Goal: Transaction & Acquisition: Purchase product/service

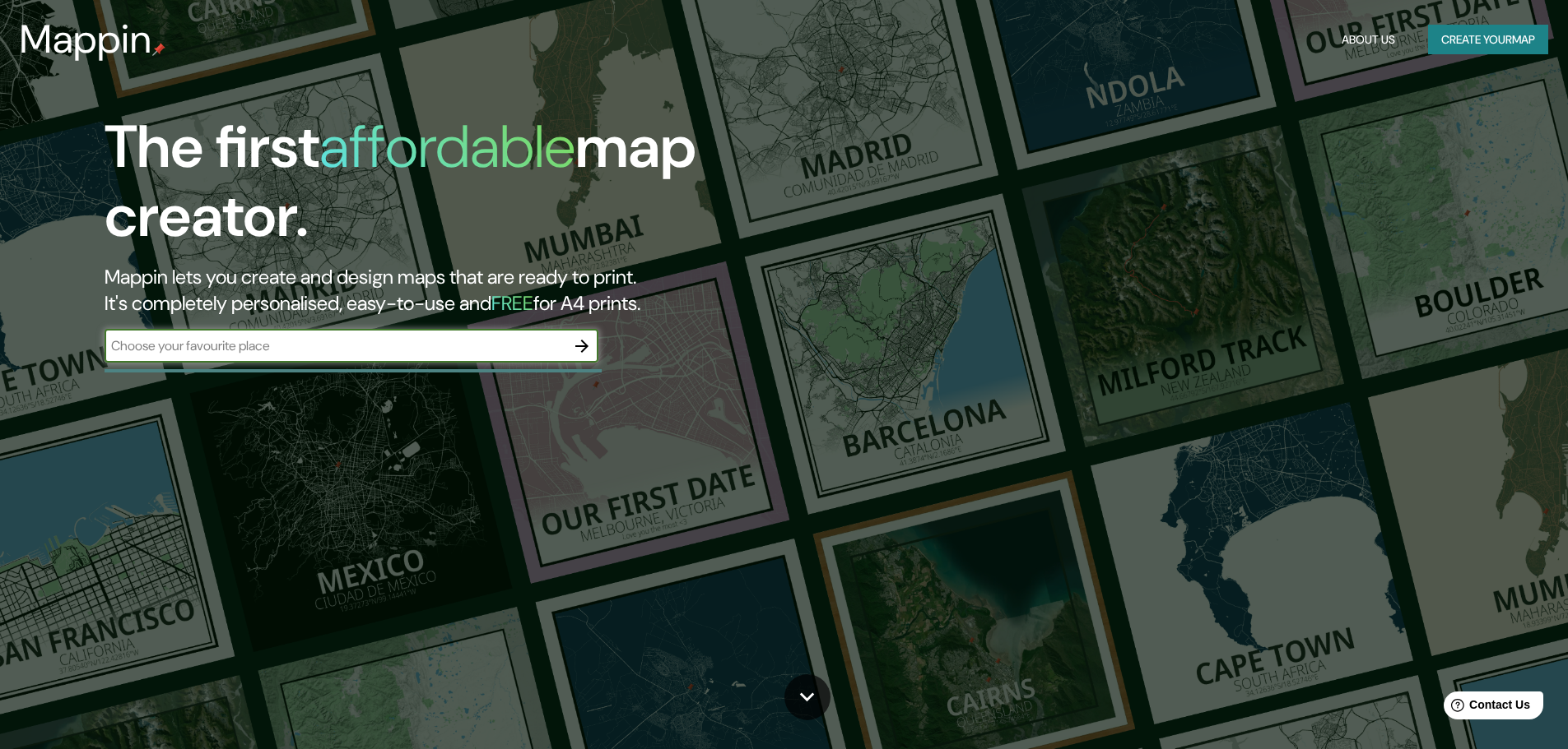
click at [1469, 34] on button "Create your map" at bounding box center [1488, 39] width 120 height 31
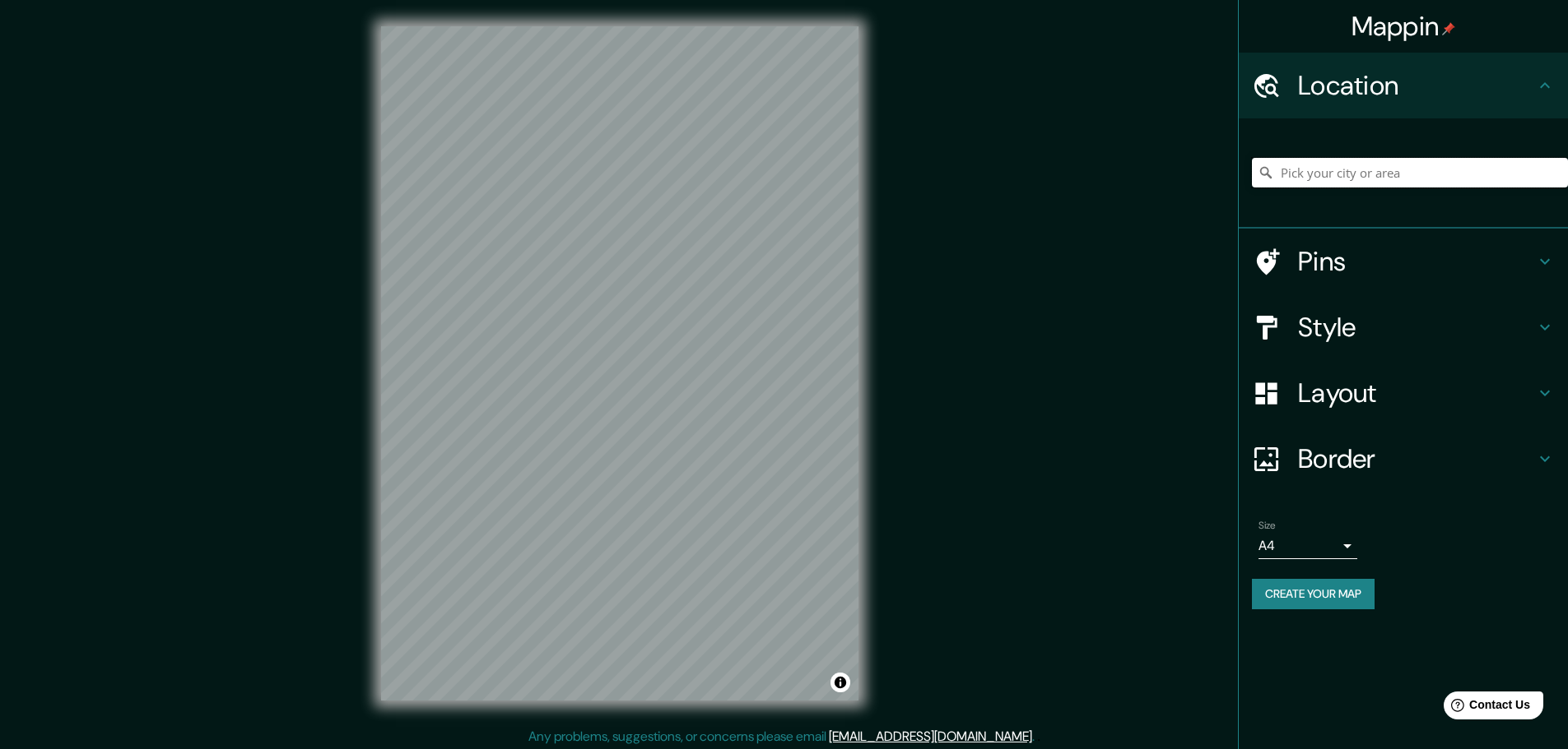
click at [1357, 173] on input "Pick your city or area" at bounding box center [1410, 173] width 316 height 30
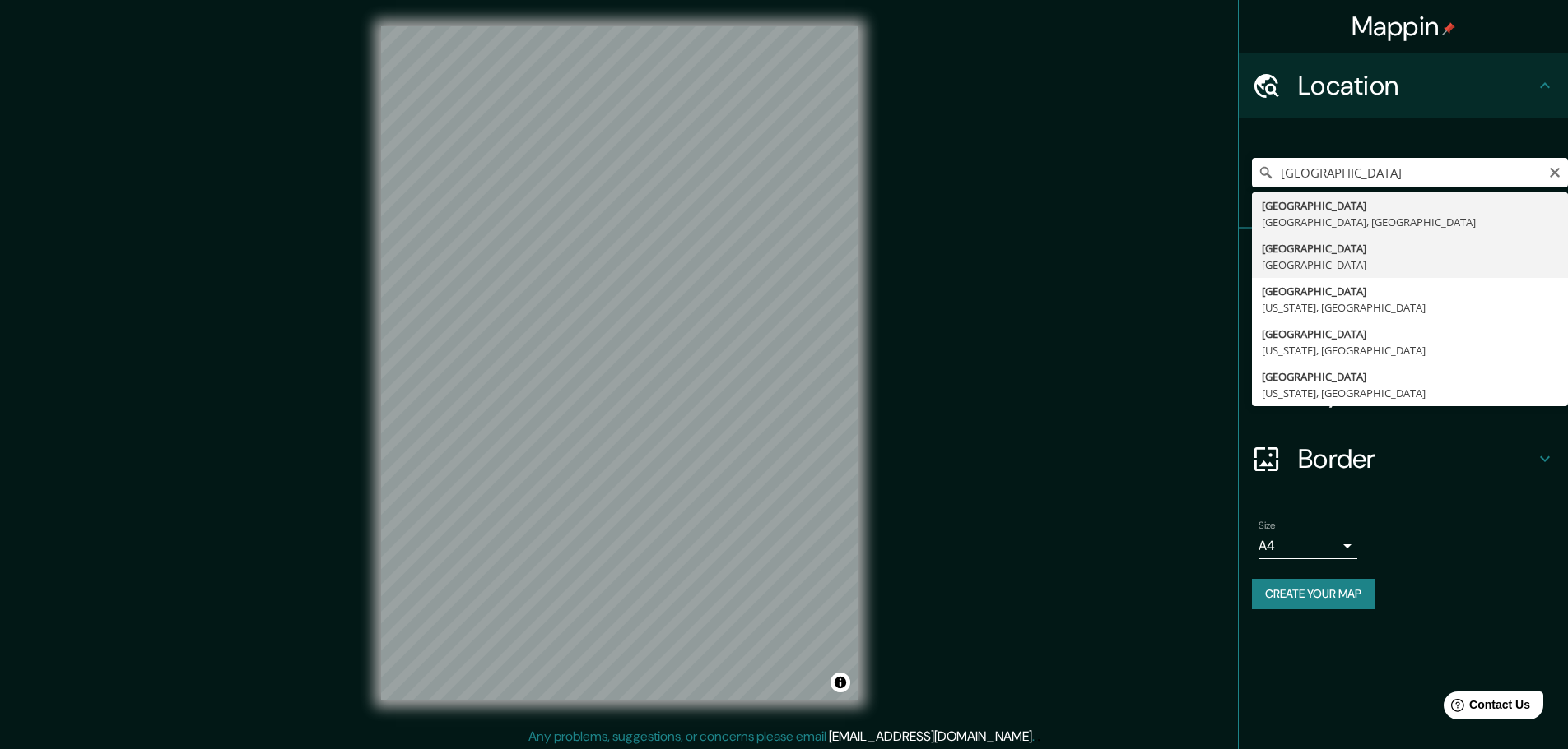
type input "[GEOGRAPHIC_DATA], [GEOGRAPHIC_DATA]"
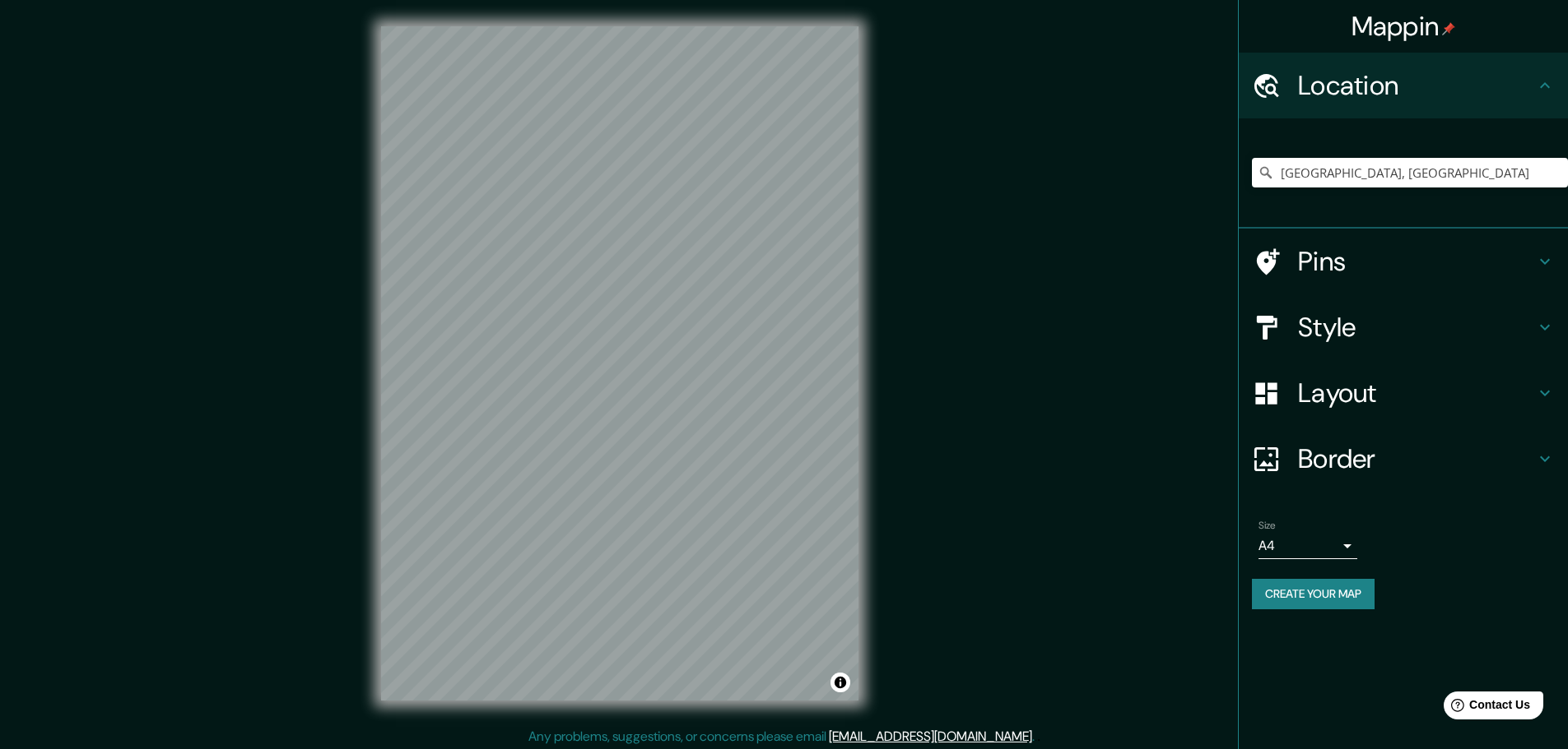
click at [1544, 325] on icon at bounding box center [1545, 327] width 20 height 20
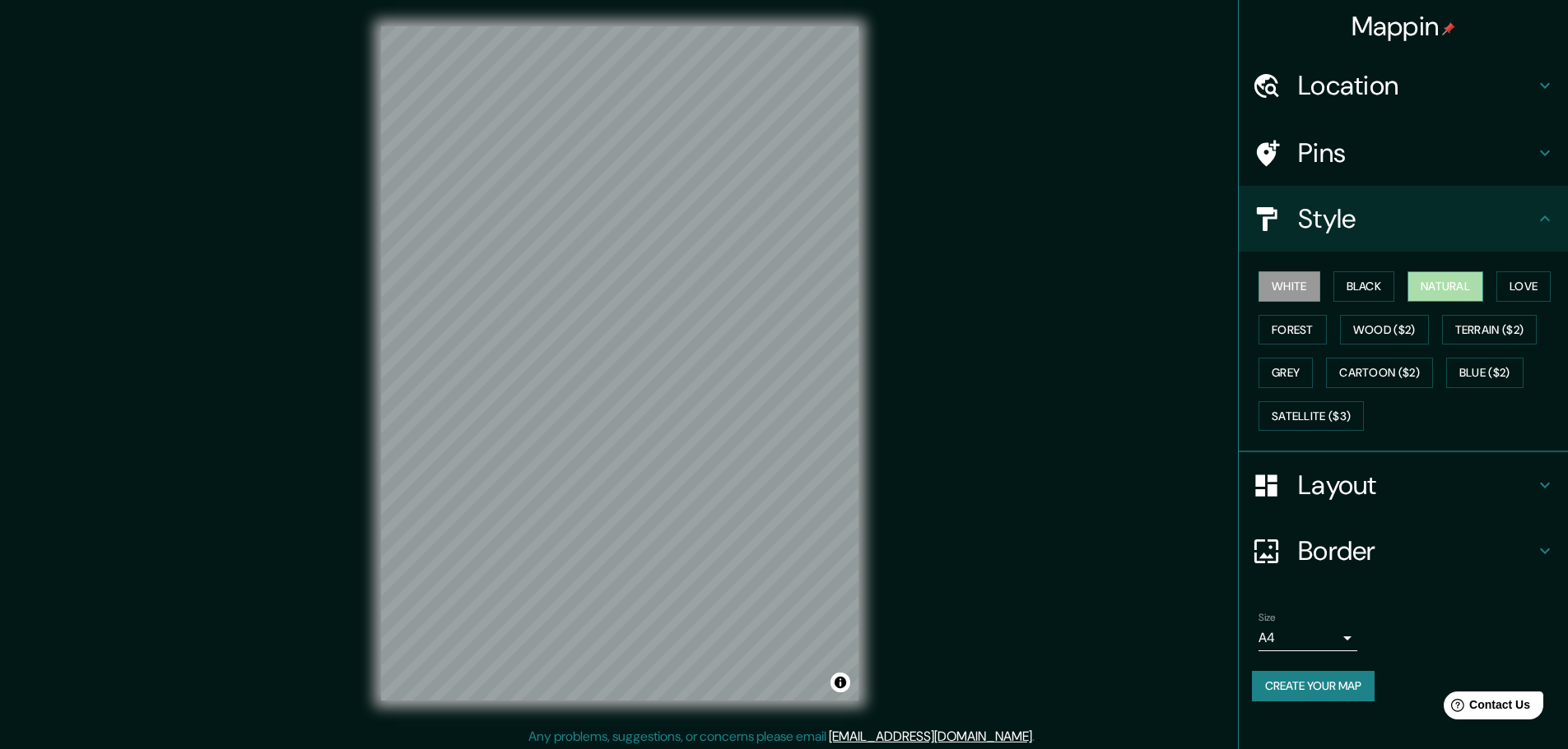
click at [1439, 281] on button "Natural" at bounding box center [1445, 286] width 76 height 31
click at [1523, 281] on button "Love" at bounding box center [1523, 286] width 54 height 31
click at [1302, 331] on button "Forest" at bounding box center [1292, 330] width 68 height 31
click at [1371, 330] on button "Wood ($2)" at bounding box center [1384, 330] width 89 height 31
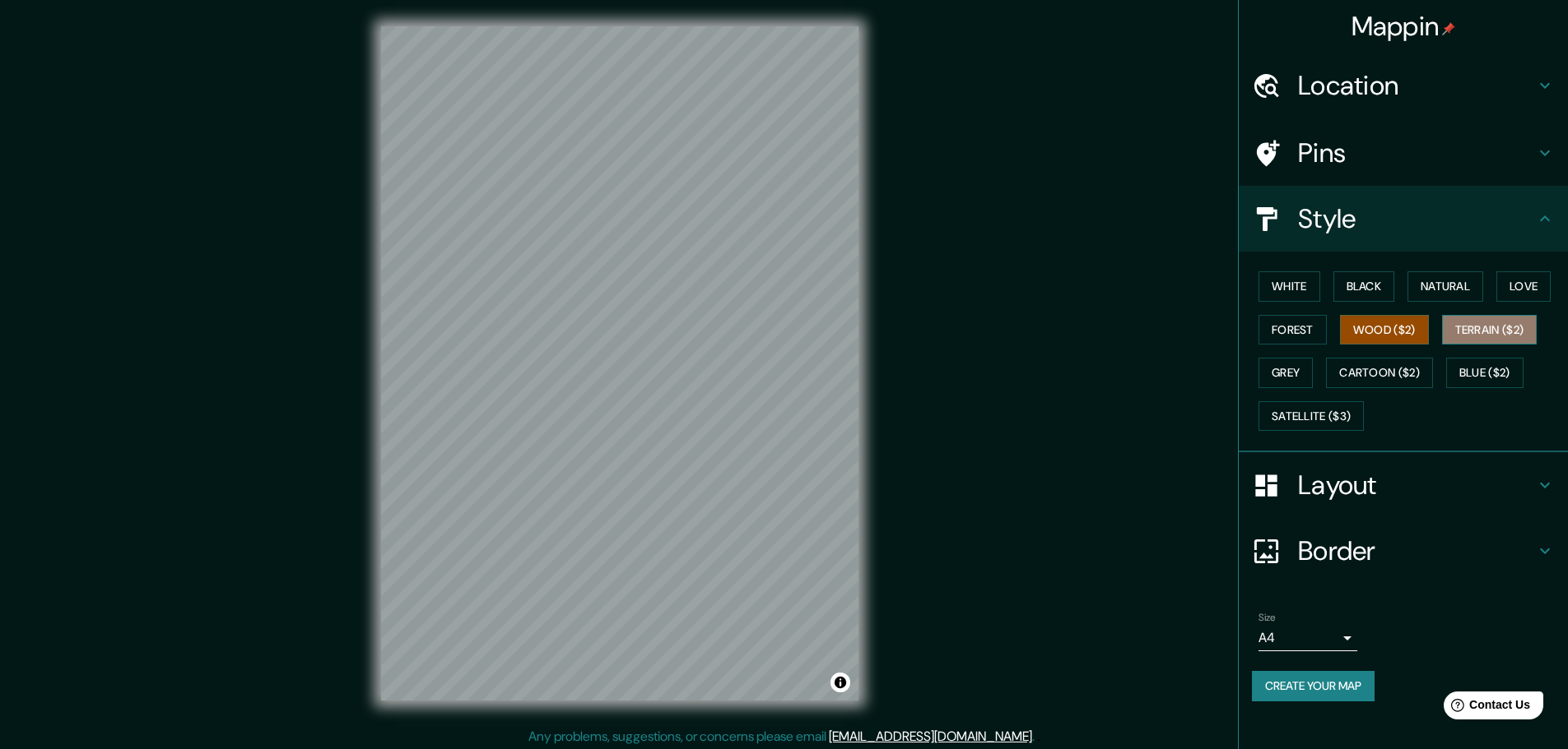
click at [1474, 334] on button "Terrain ($2)" at bounding box center [1489, 330] width 95 height 31
click at [1295, 413] on button "Satellite ($3)" at bounding box center [1311, 416] width 106 height 31
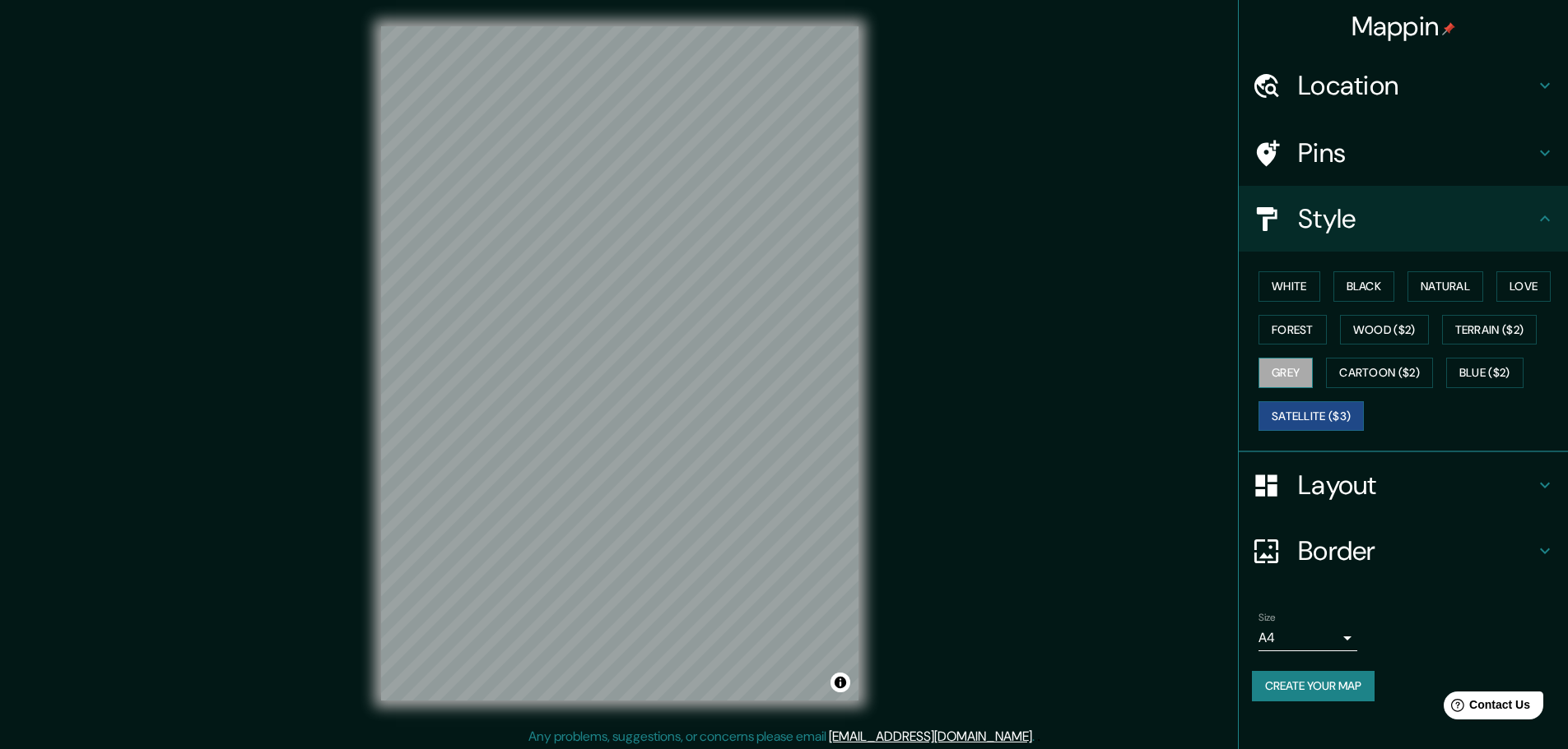
click at [1298, 376] on button "Grey" at bounding box center [1285, 373] width 54 height 31
click at [1295, 293] on button "White" at bounding box center [1289, 286] width 62 height 31
click at [1366, 281] on button "Black" at bounding box center [1364, 286] width 62 height 31
click at [1438, 285] on button "Natural" at bounding box center [1445, 286] width 76 height 31
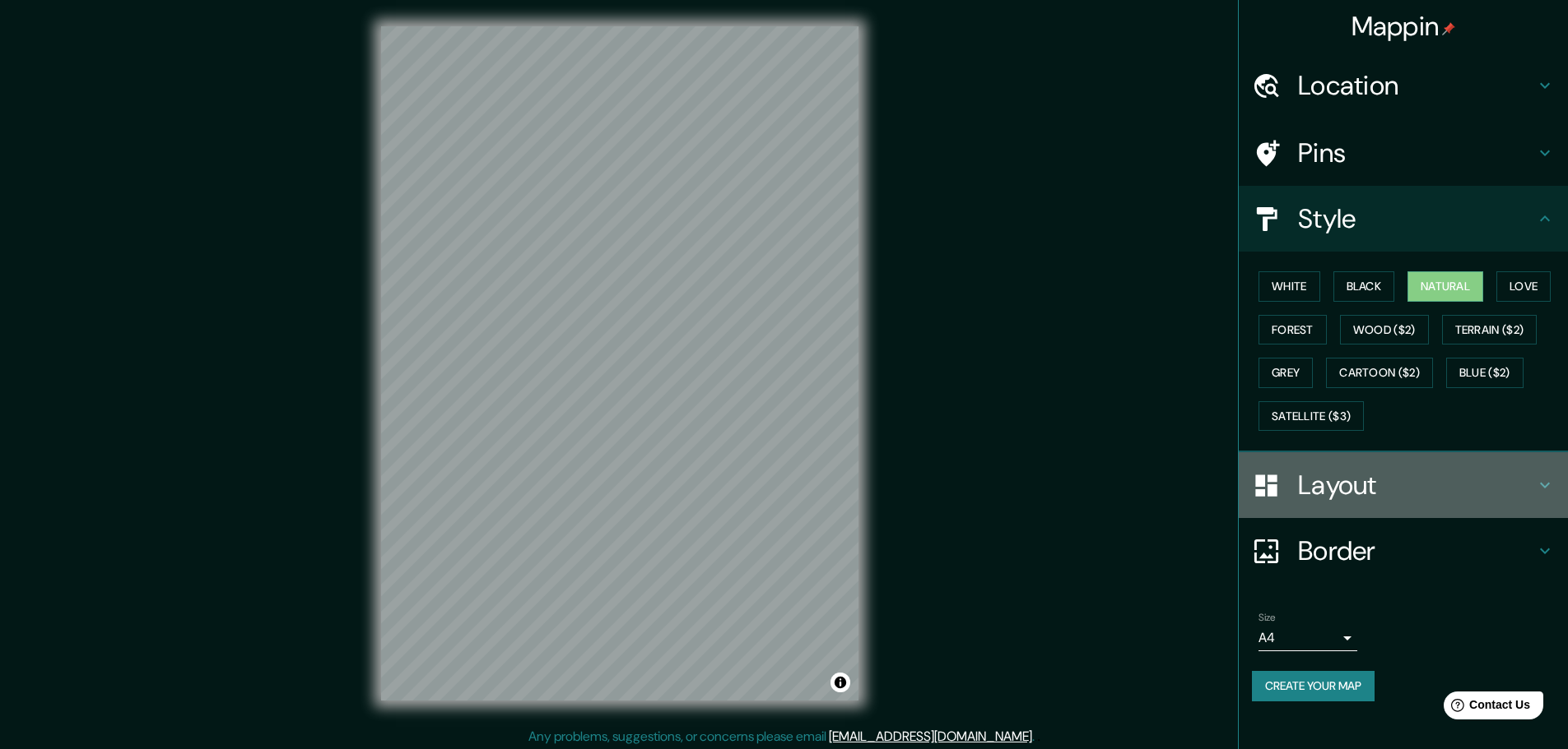
click at [1370, 489] on h4 "Layout" at bounding box center [1416, 484] width 237 height 33
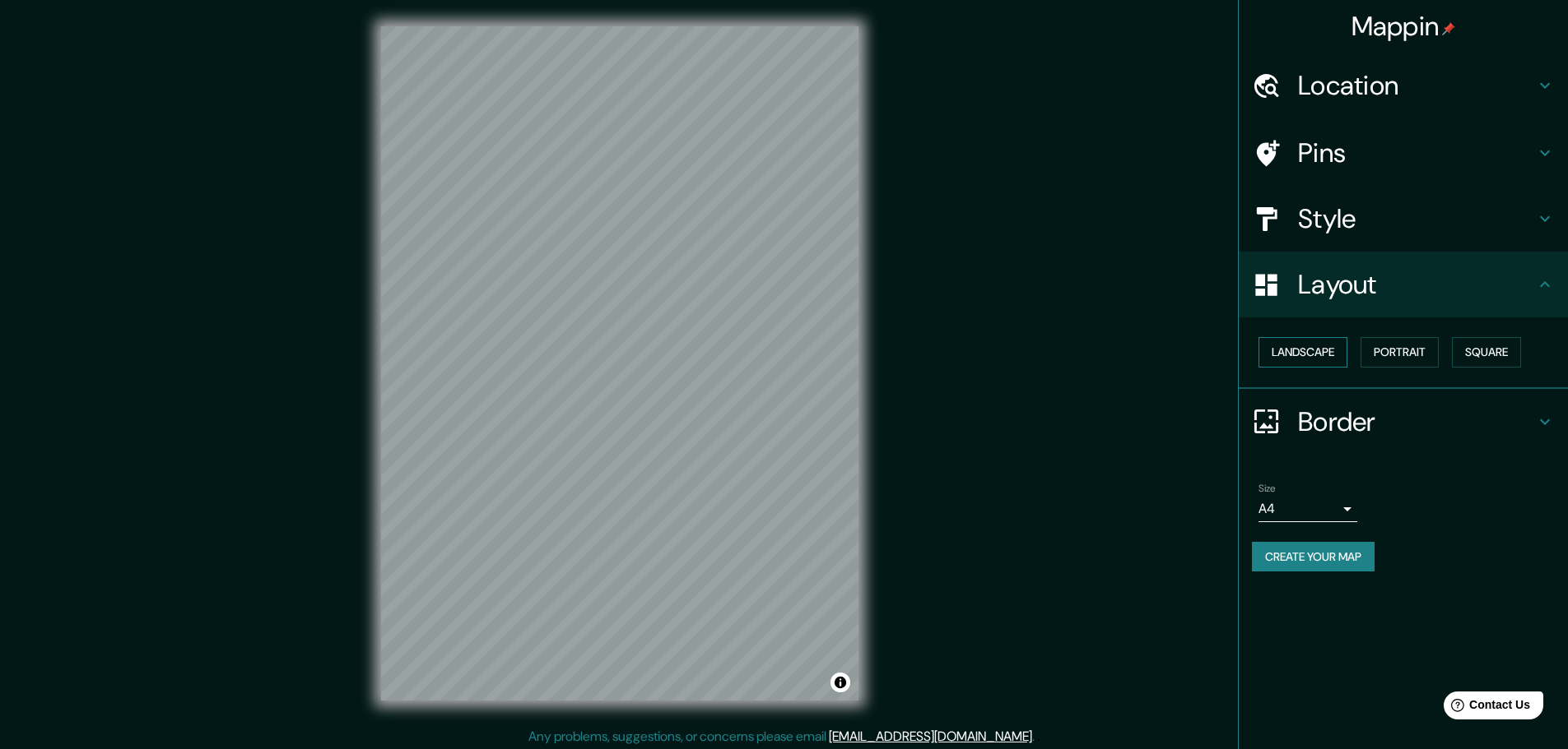
click at [1309, 353] on button "Landscape" at bounding box center [1302, 353] width 89 height 31
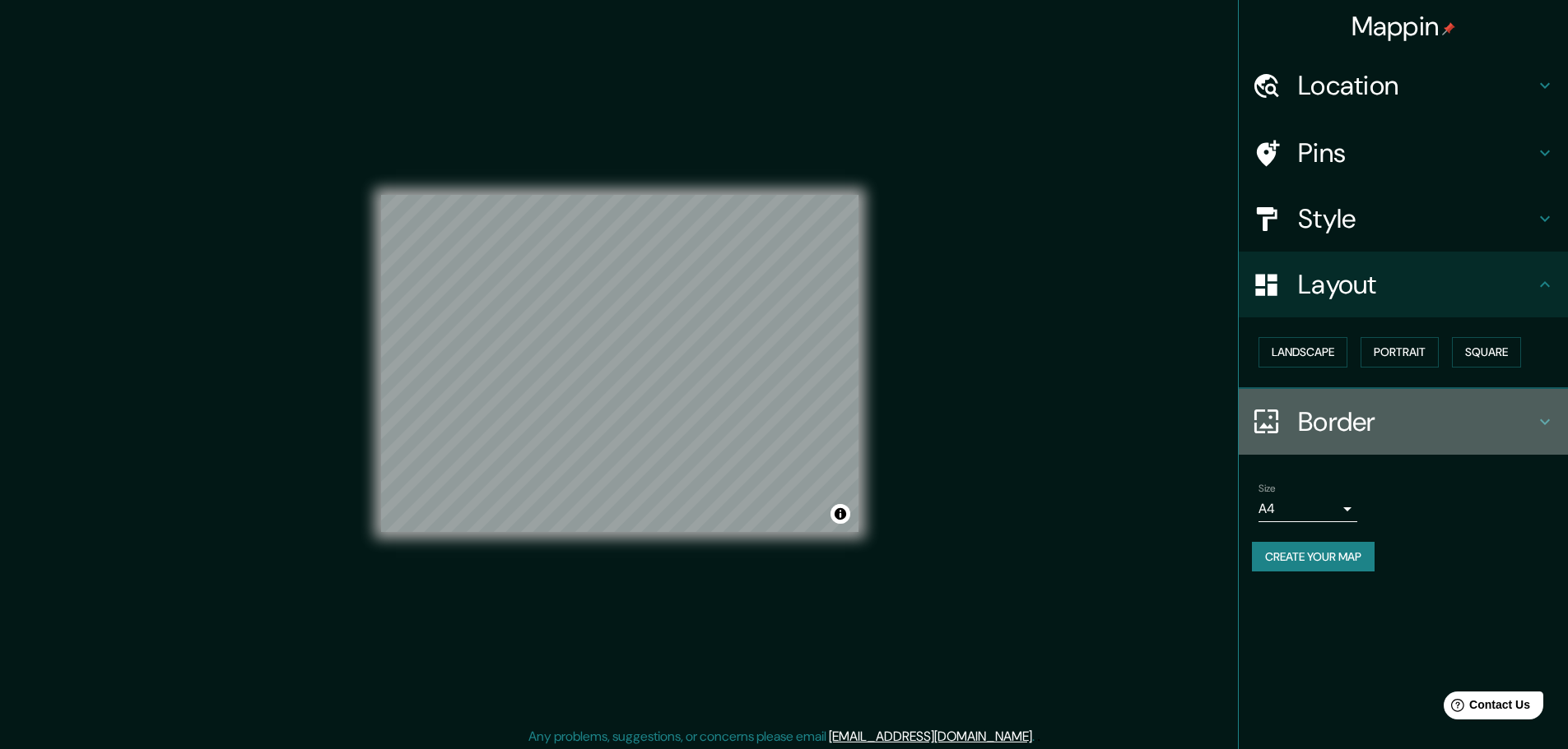
click at [1345, 422] on h4 "Border" at bounding box center [1416, 422] width 237 height 33
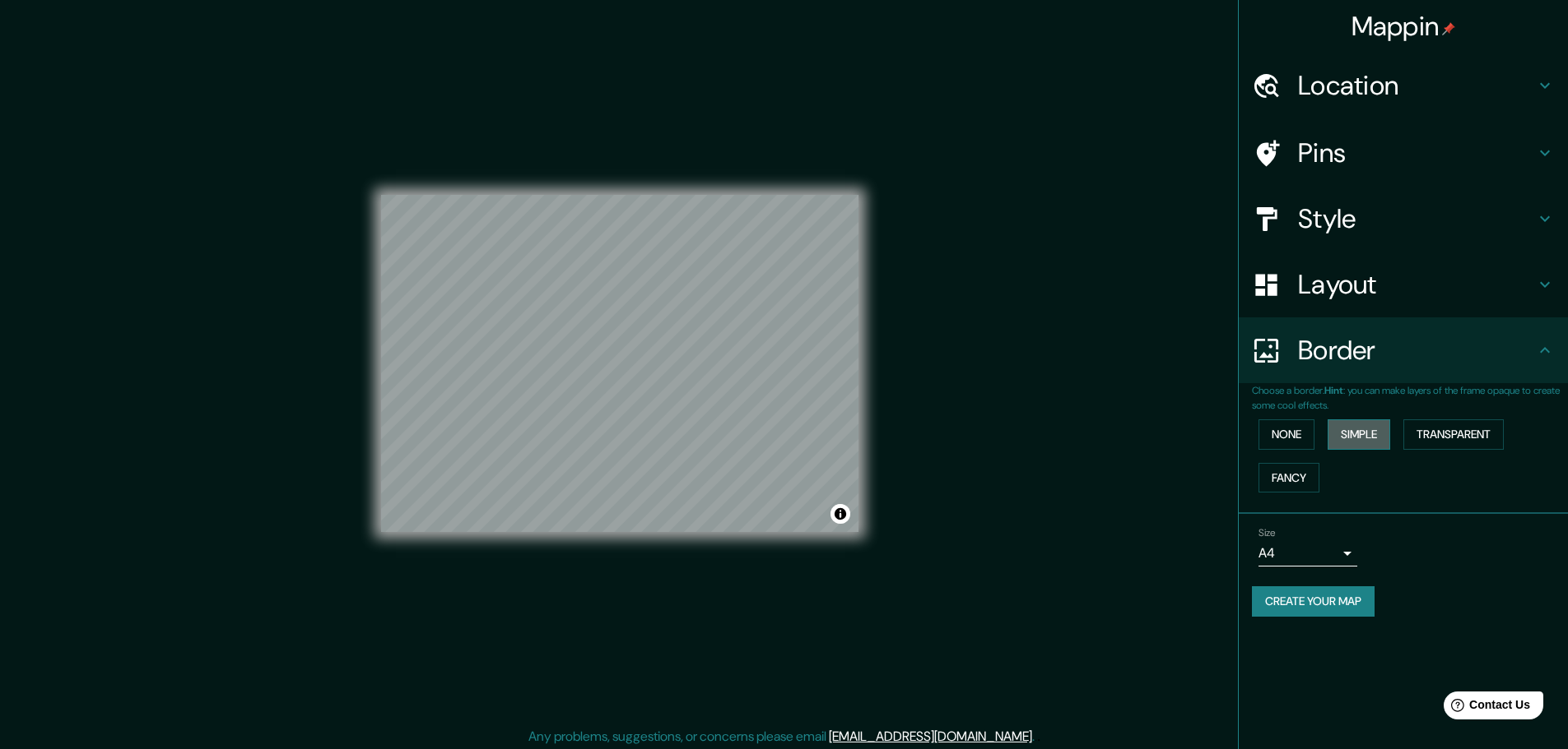
click at [1375, 435] on button "Simple" at bounding box center [1358, 435] width 63 height 31
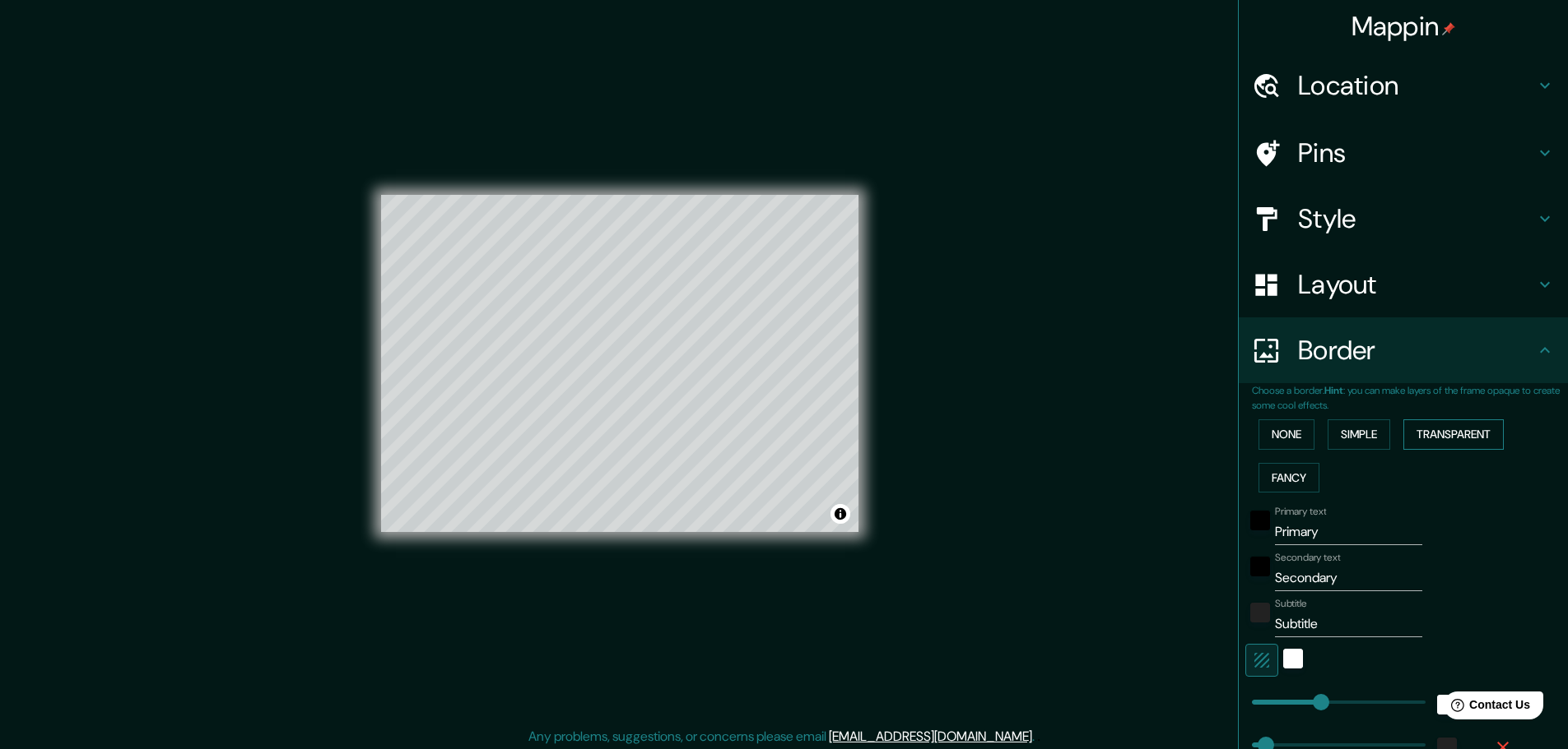
click at [1428, 435] on button "Transparent" at bounding box center [1453, 435] width 100 height 31
click at [1285, 476] on button "Fancy" at bounding box center [1288, 478] width 61 height 31
click at [1285, 439] on button "None" at bounding box center [1286, 435] width 56 height 31
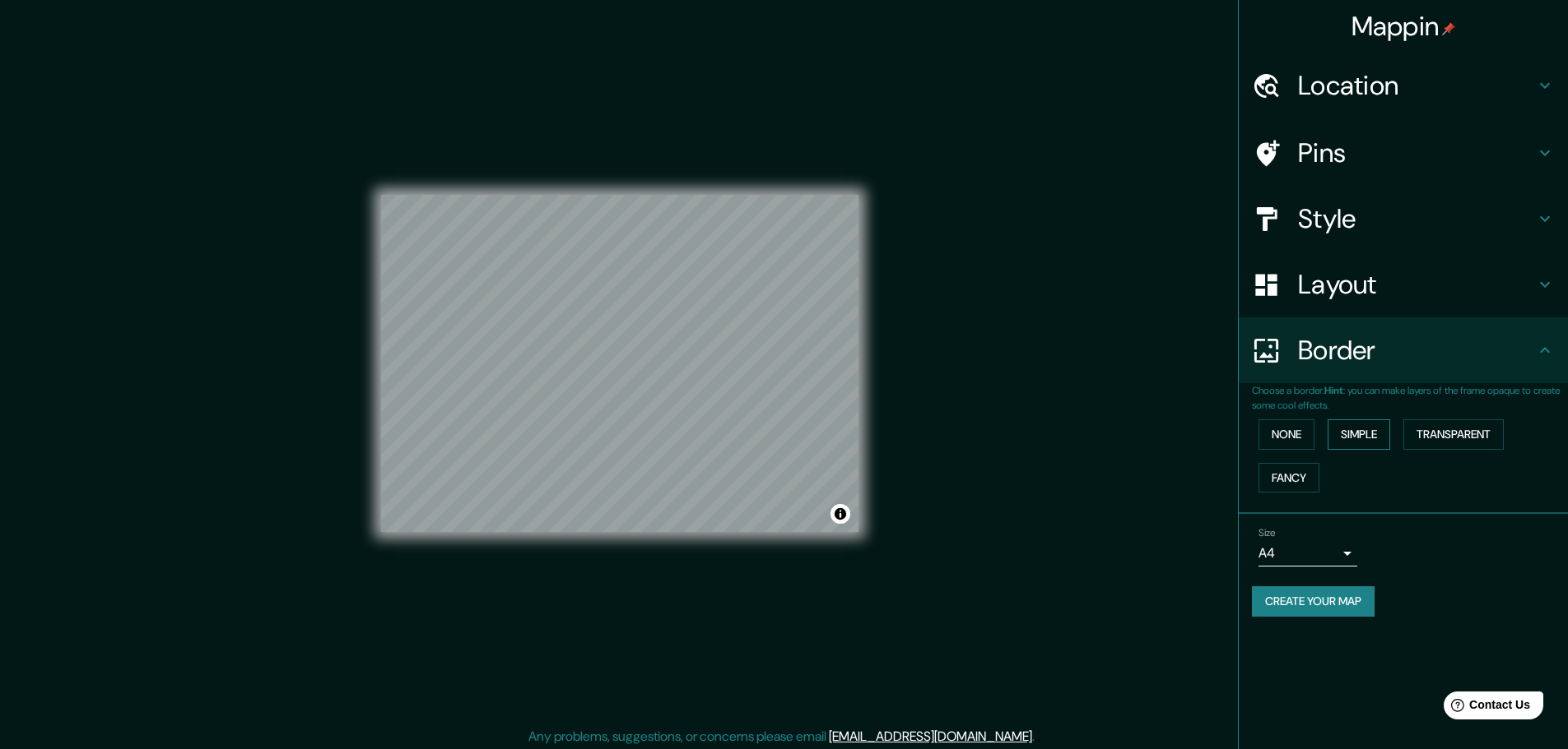
click at [1334, 439] on button "Simple" at bounding box center [1358, 435] width 63 height 31
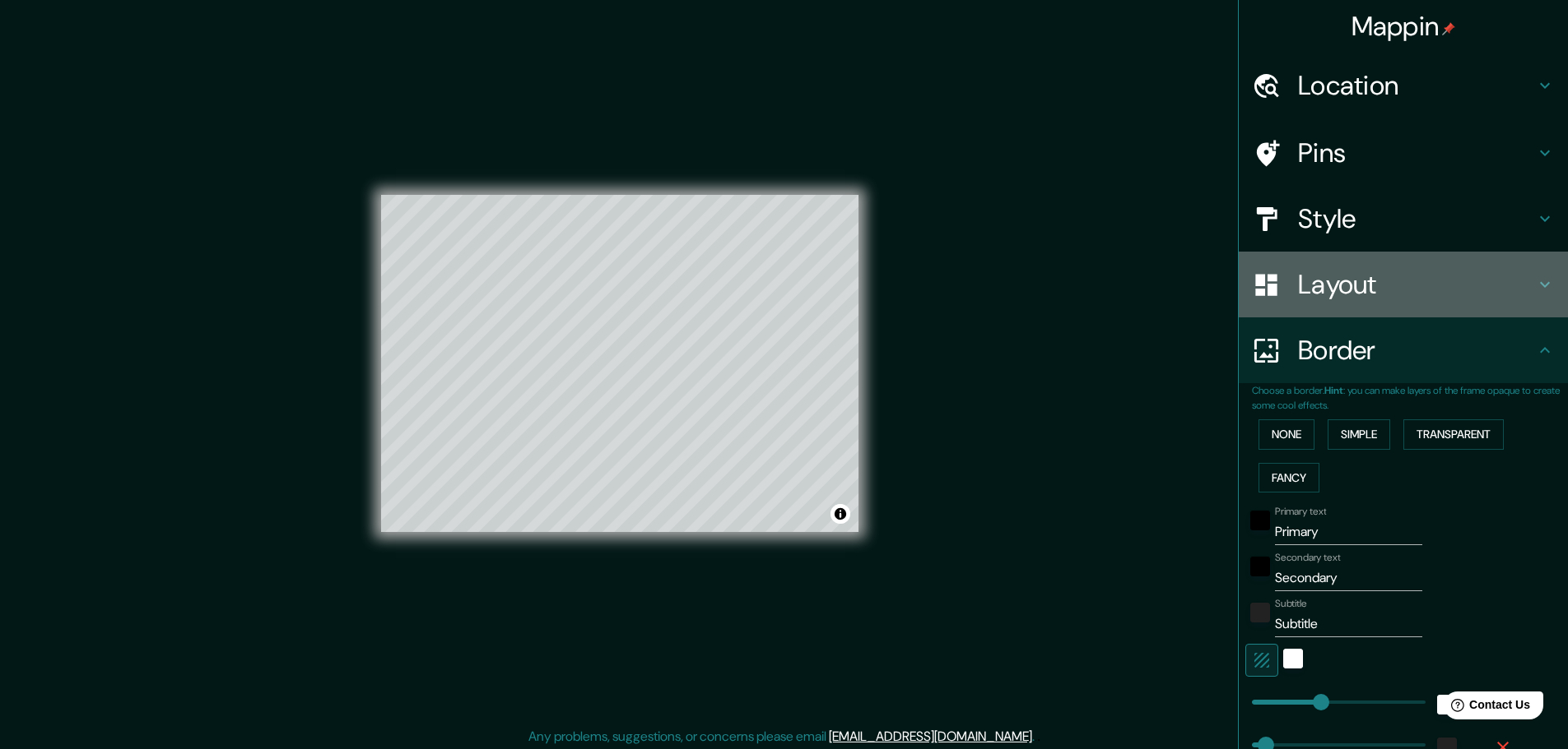
click at [1323, 295] on h4 "Layout" at bounding box center [1416, 284] width 237 height 33
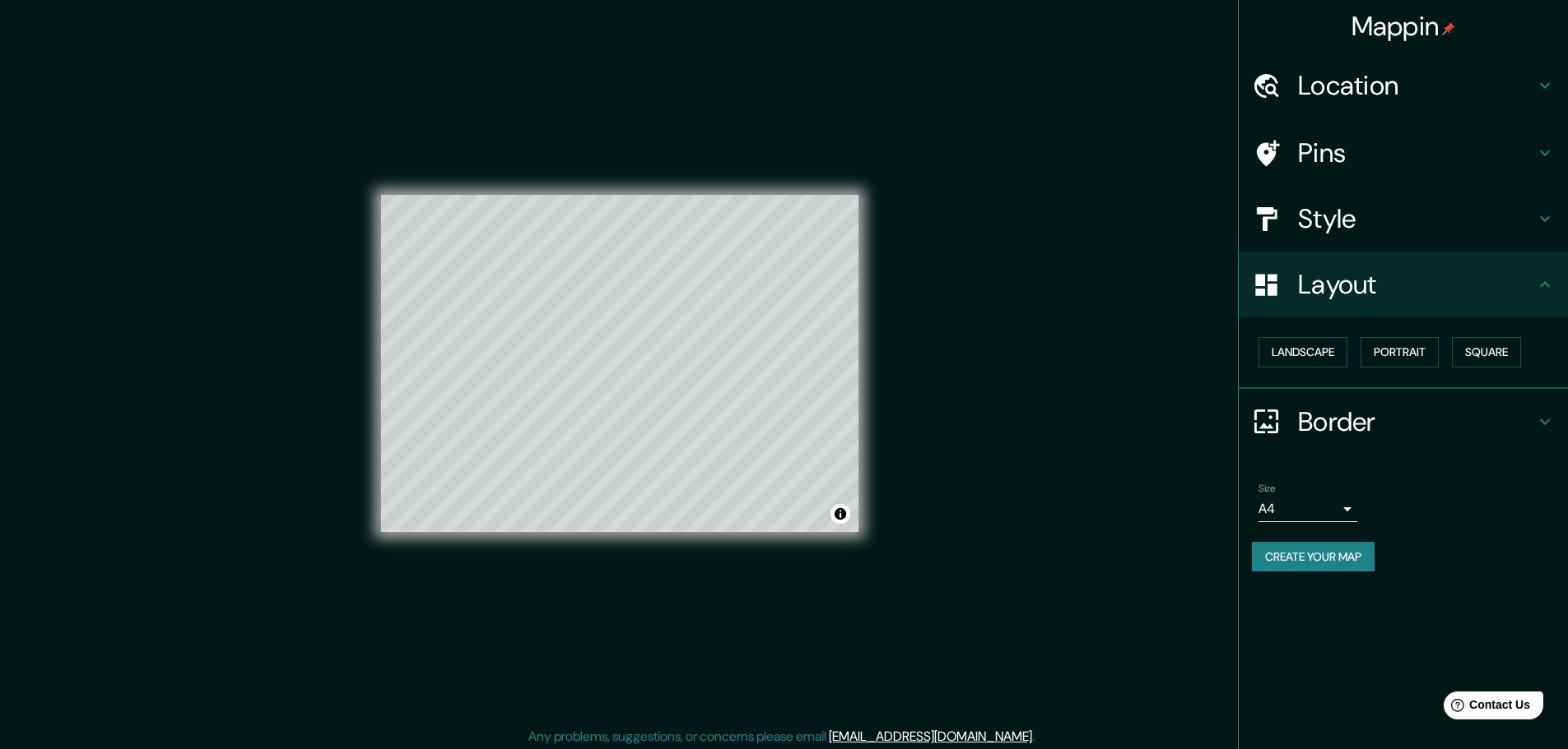
click at [1305, 222] on h4 "Style" at bounding box center [1416, 218] width 237 height 33
type input "46"
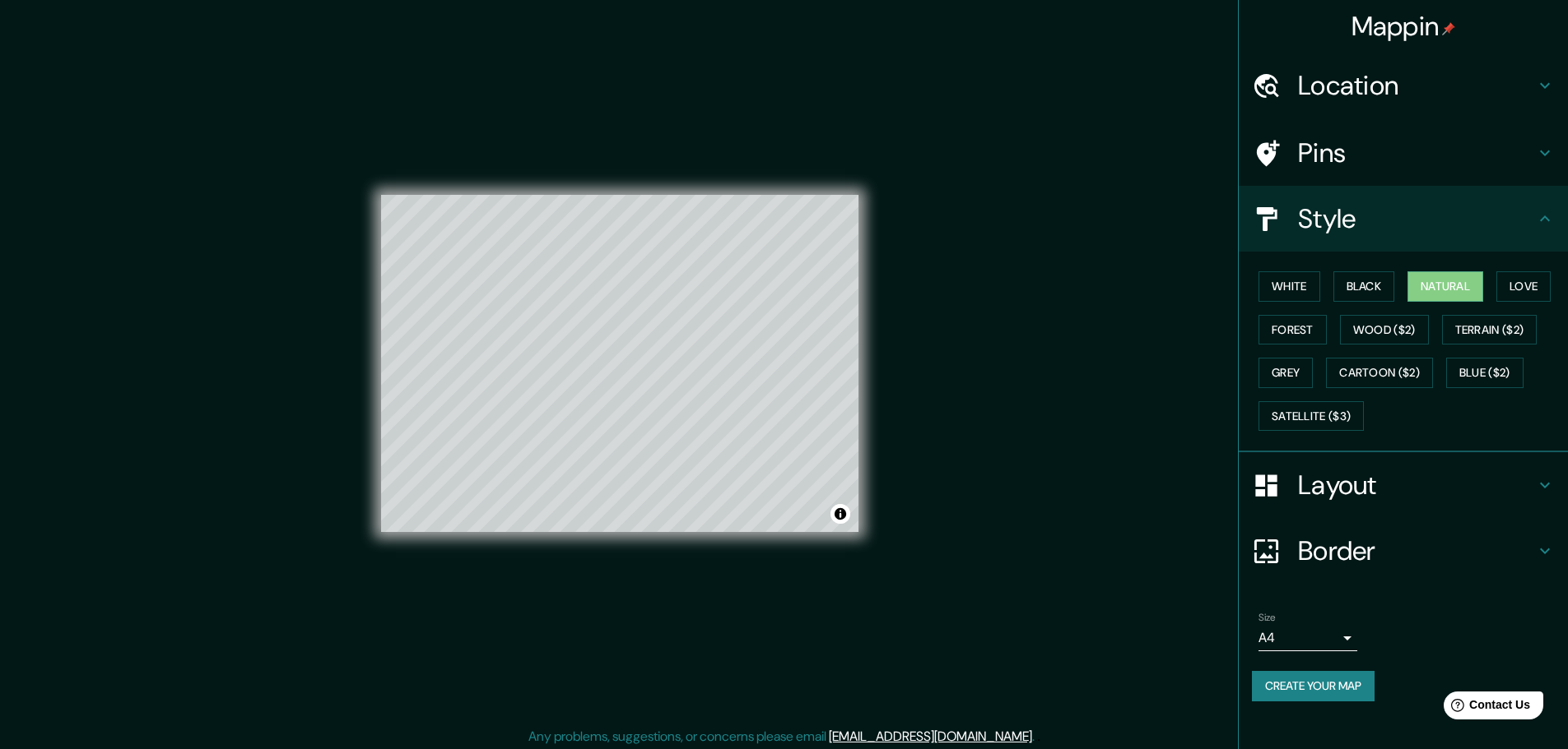
scroll to position [4, 0]
